Goal: Find specific page/section

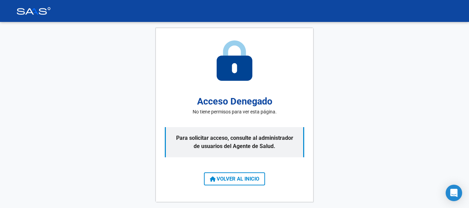
click at [415, 10] on div at bounding box center [234, 11] width 463 height 8
click at [238, 177] on span "VOLVER AL INICIO" at bounding box center [234, 179] width 49 height 6
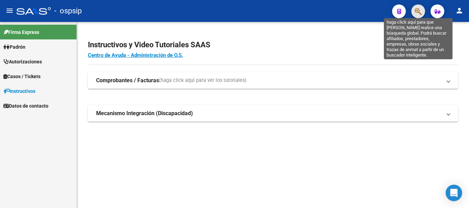
click at [415, 14] on icon "button" at bounding box center [418, 12] width 7 height 8
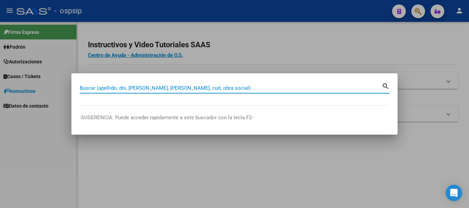
click at [203, 88] on input "Buscar (apellido, dni, [PERSON_NAME], [PERSON_NAME], cuit, obra social)" at bounding box center [231, 88] width 302 height 6
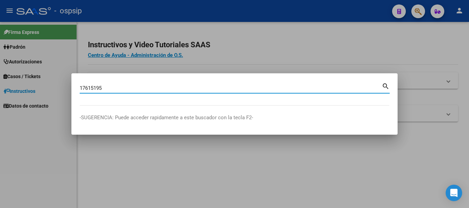
type input "17615195"
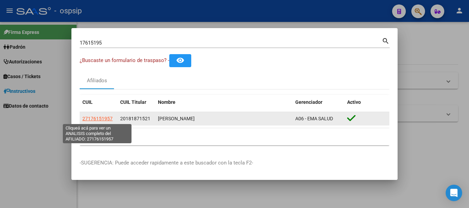
click at [90, 120] on span "27176151957" at bounding box center [97, 118] width 30 height 5
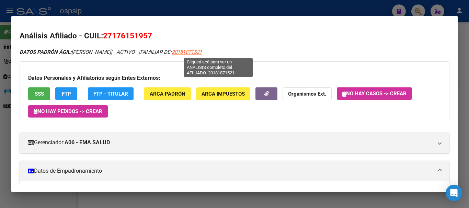
click at [202, 52] on span "20181871521" at bounding box center [187, 52] width 30 height 6
type textarea "20181871521"
